Goal: Ask a question

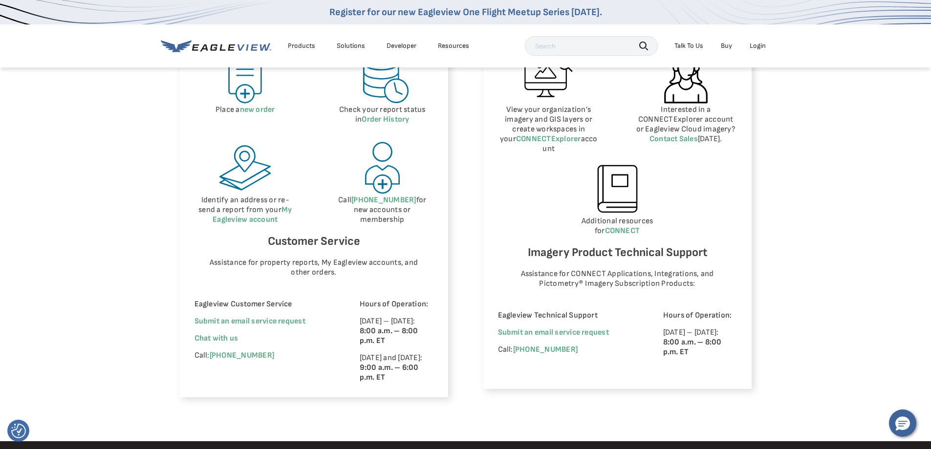
scroll to position [503, 0]
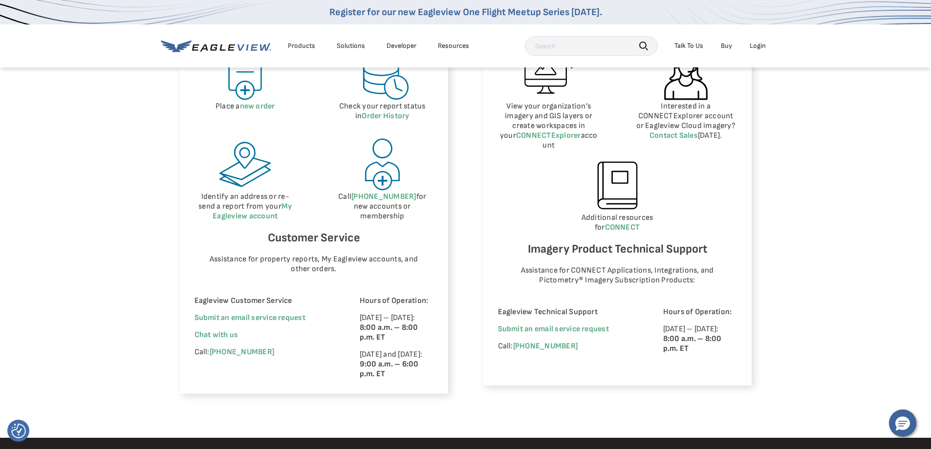
click at [226, 333] on span "Chat with us" at bounding box center [216, 334] width 44 height 9
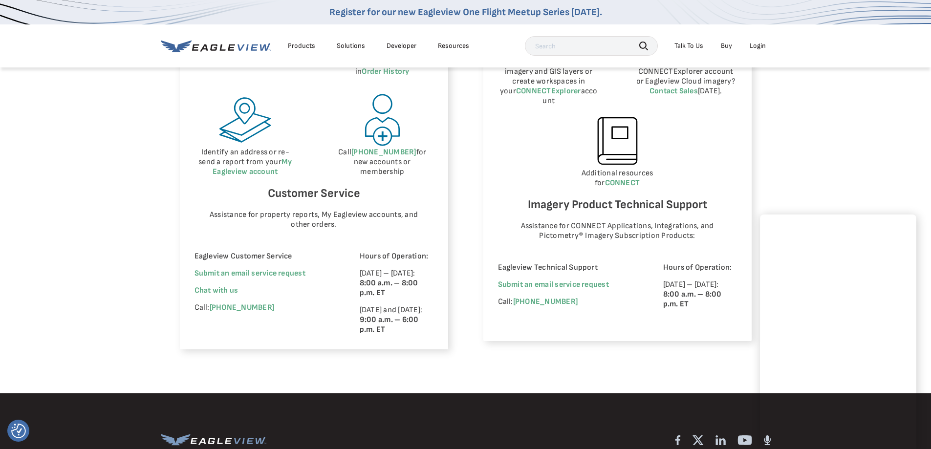
scroll to position [886, 0]
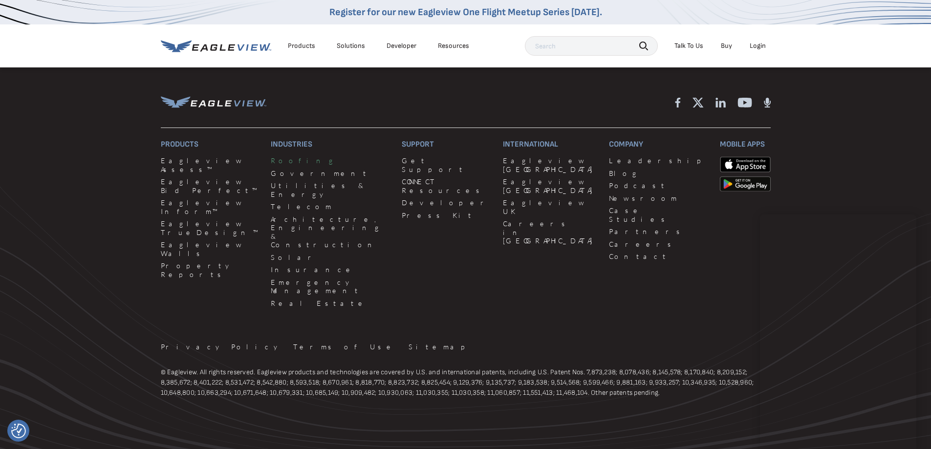
click at [276, 165] on link "Roofing" at bounding box center [330, 160] width 119 height 9
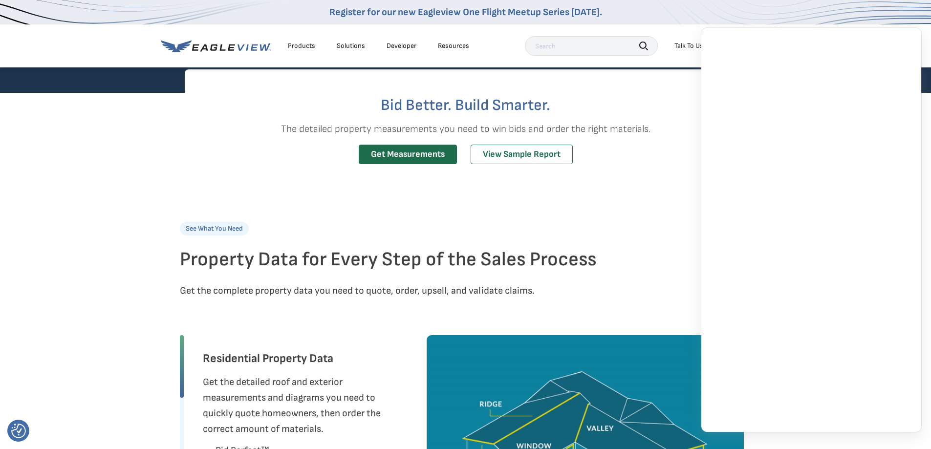
scroll to position [250, 0]
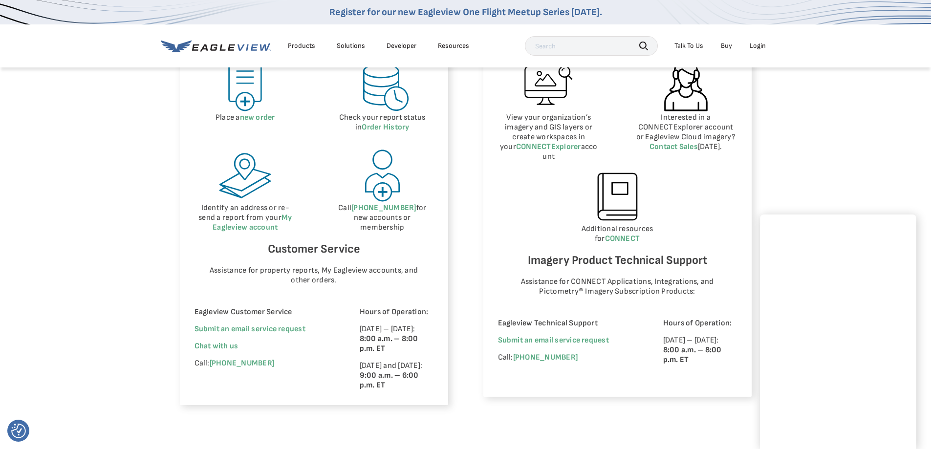
scroll to position [510, 0]
